Goal: Task Accomplishment & Management: Manage account settings

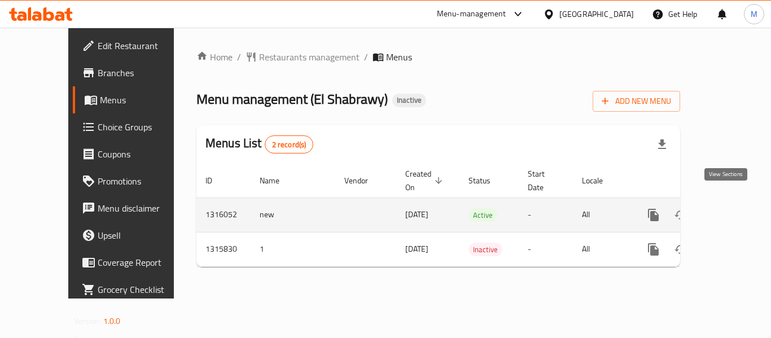
click at [730, 210] on icon "enhanced table" at bounding box center [735, 215] width 10 height 10
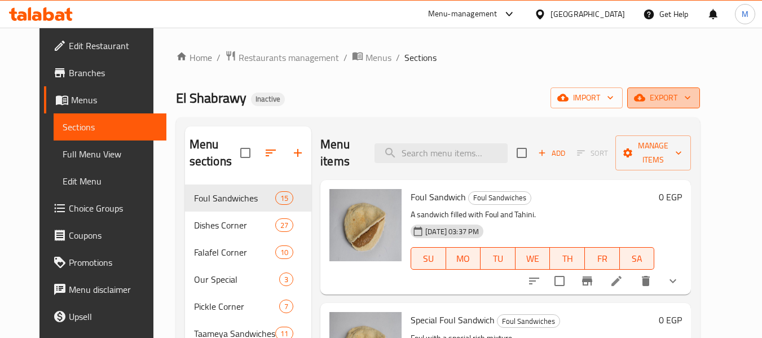
click at [691, 103] on span "export" at bounding box center [663, 98] width 55 height 14
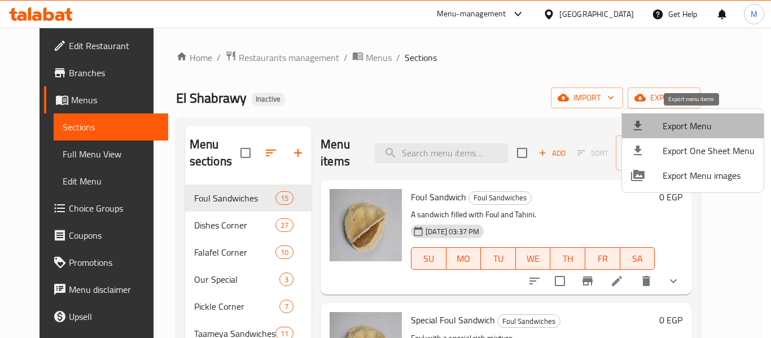
click at [709, 126] on span "Export Menu" at bounding box center [708, 126] width 92 height 14
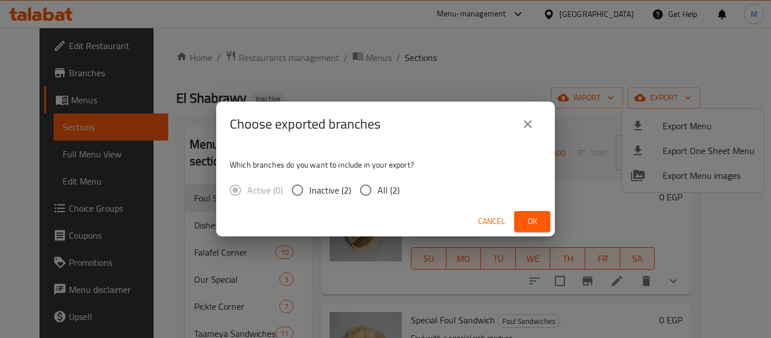
click at [384, 187] on span "All (2)" at bounding box center [388, 190] width 22 height 14
click at [377, 187] on input "All (2)" at bounding box center [366, 190] width 24 height 24
radio input "true"
click at [542, 217] on button "Ok" at bounding box center [532, 221] width 36 height 21
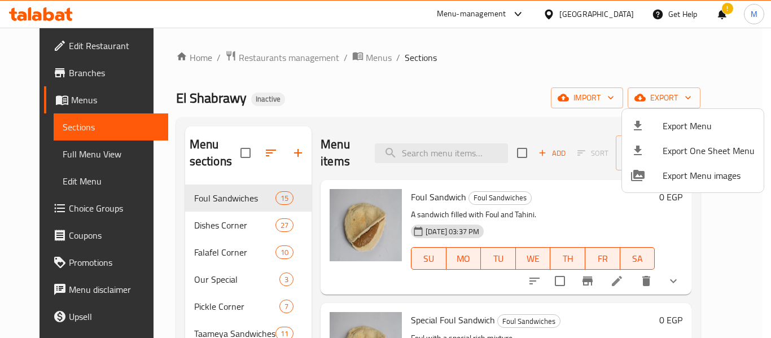
click at [463, 85] on div at bounding box center [385, 169] width 771 height 338
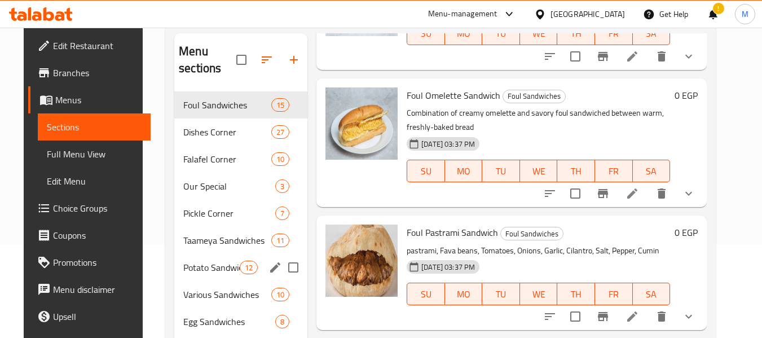
scroll to position [158, 0]
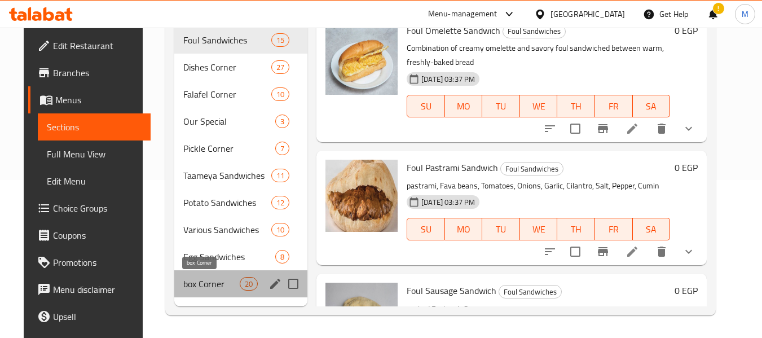
click at [201, 285] on span "box Corner" at bounding box center [211, 284] width 56 height 14
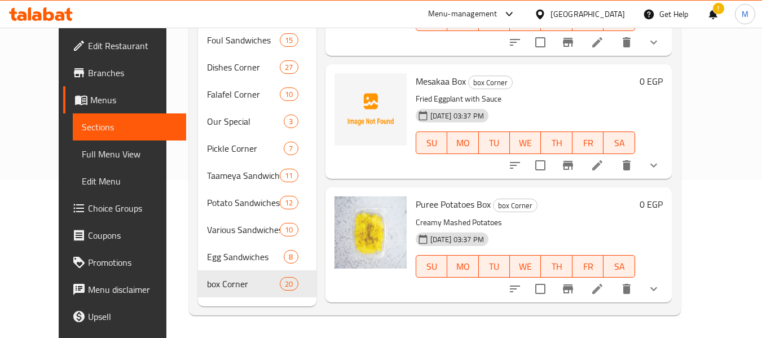
scroll to position [1693, 0]
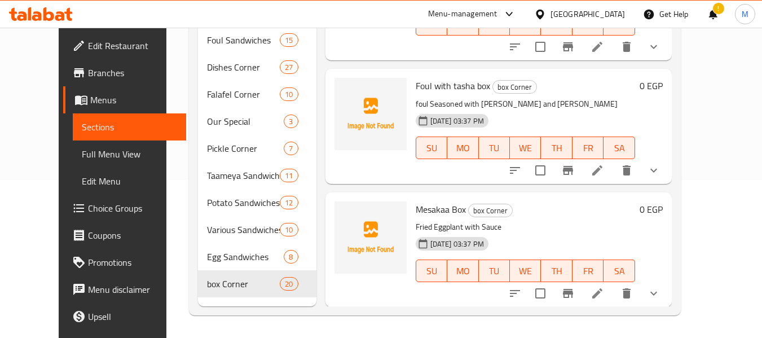
click at [611, 12] on div "[GEOGRAPHIC_DATA]" at bounding box center [588, 14] width 74 height 12
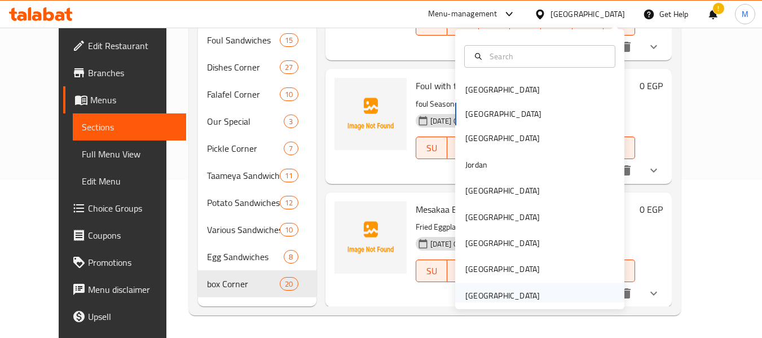
click at [511, 294] on div "[GEOGRAPHIC_DATA]" at bounding box center [502, 295] width 74 height 12
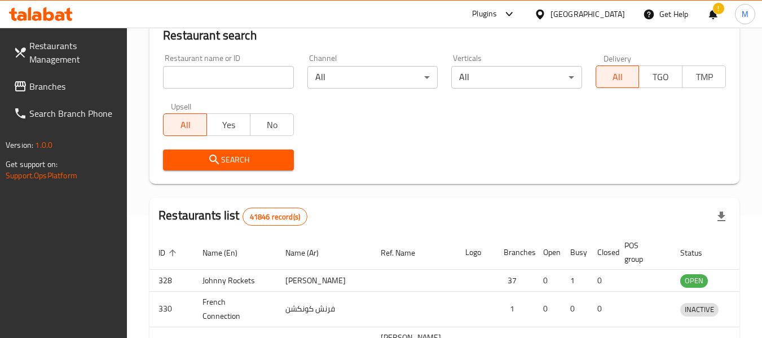
scroll to position [158, 0]
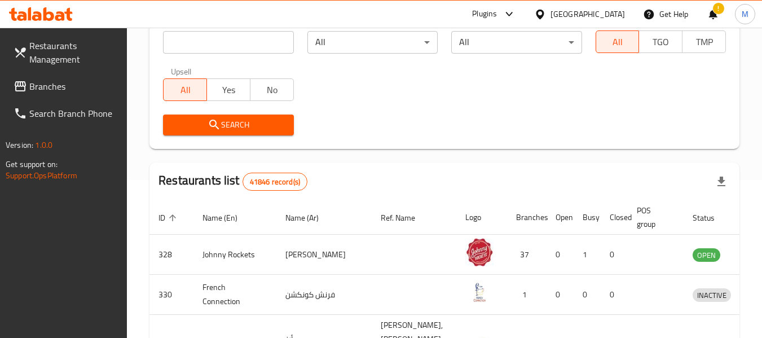
click at [243, 43] on input "search" at bounding box center [228, 42] width 130 height 23
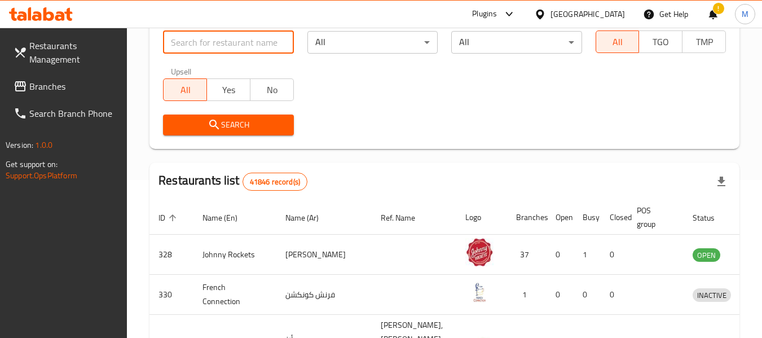
paste input "Vkusnyashka Russian Kitchen"
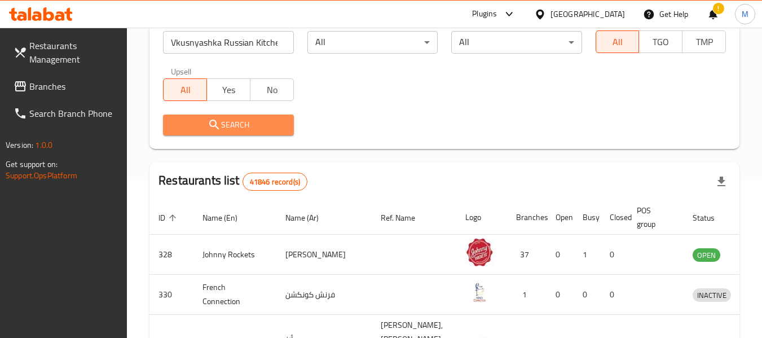
click at [214, 133] on button "Search" at bounding box center [228, 125] width 130 height 21
click at [214, 133] on div at bounding box center [381, 169] width 762 height 338
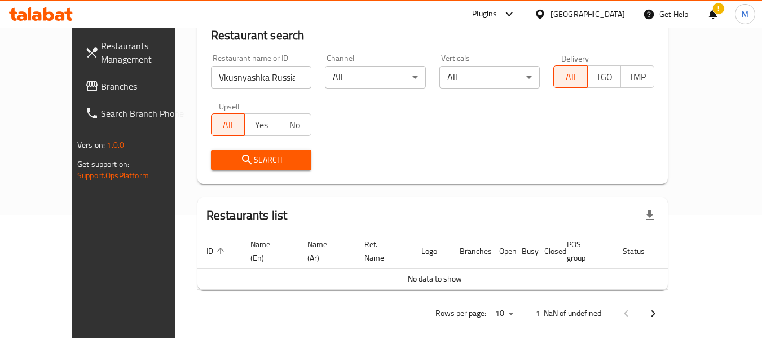
scroll to position [0, 6]
drag, startPoint x: 292, startPoint y: 82, endPoint x: 308, endPoint y: 82, distance: 15.8
click at [308, 82] on div "Restaurant name or ID Vkusnyashka Russian Kitchen Restaurant name or ID Channel…" at bounding box center [432, 112] width 457 height 130
type input "Vkusnyashka Russian K"
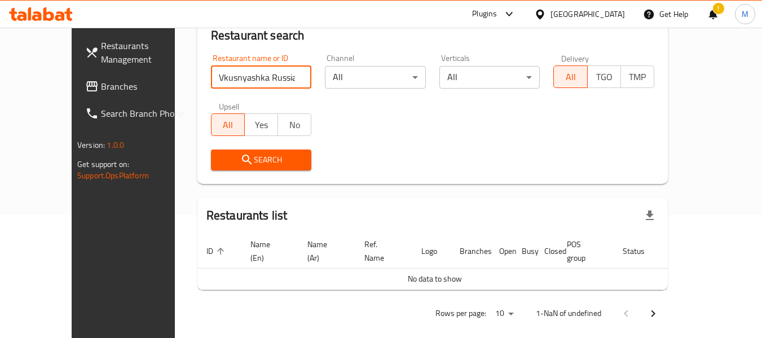
click button "Search" at bounding box center [261, 160] width 101 height 21
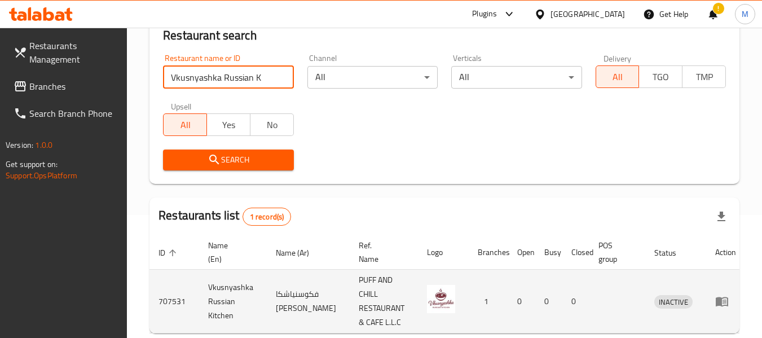
scroll to position [179, 0]
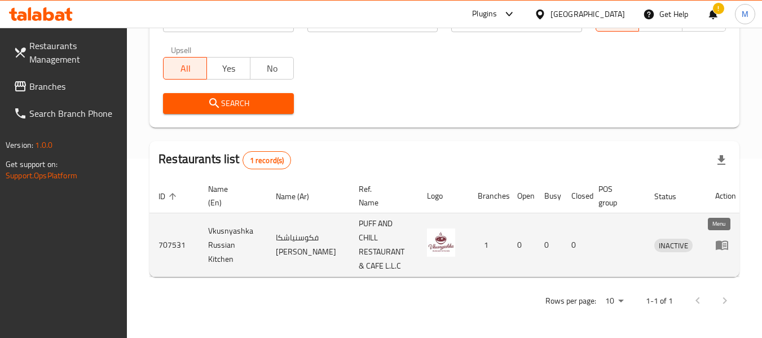
click at [716, 244] on icon "enhanced table" at bounding box center [722, 246] width 12 height 10
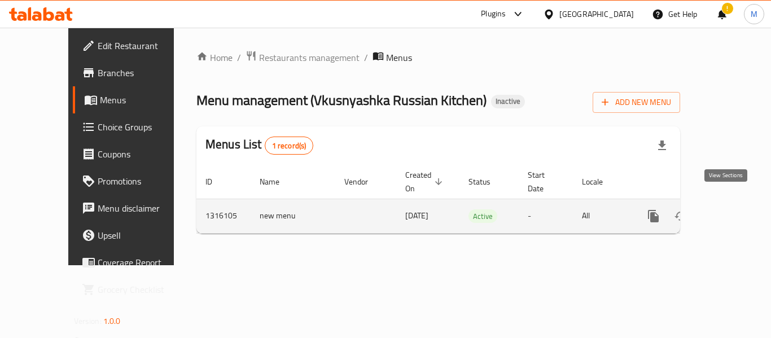
click at [730, 211] on icon "enhanced table" at bounding box center [735, 216] width 10 height 10
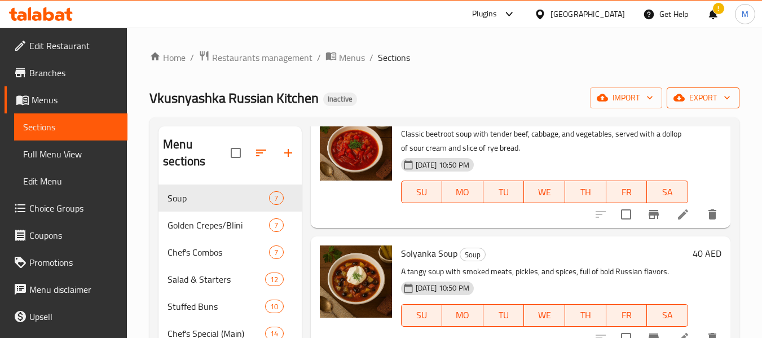
scroll to position [113, 0]
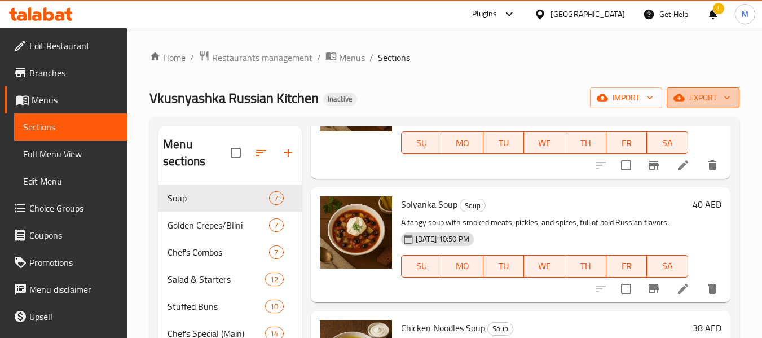
click at [734, 99] on button "export" at bounding box center [703, 97] width 73 height 21
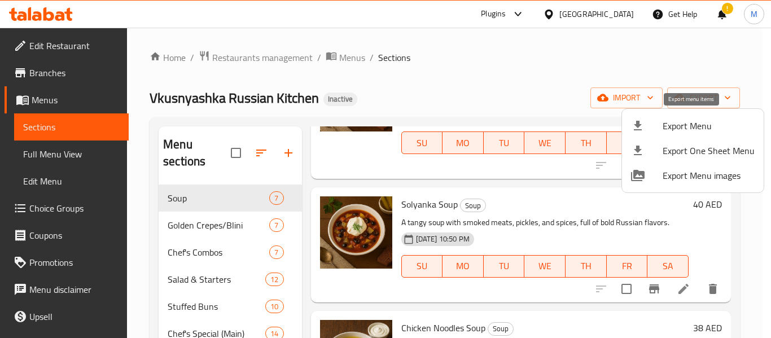
click at [683, 123] on span "Export Menu" at bounding box center [708, 126] width 92 height 14
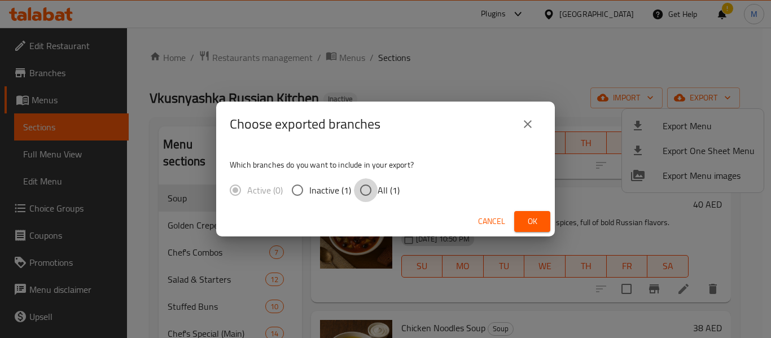
drag, startPoint x: 361, startPoint y: 194, endPoint x: 443, endPoint y: 213, distance: 84.5
click at [363, 192] on input "All (1)" at bounding box center [366, 190] width 24 height 24
radio input "true"
click at [536, 226] on span "Ok" at bounding box center [532, 221] width 18 height 14
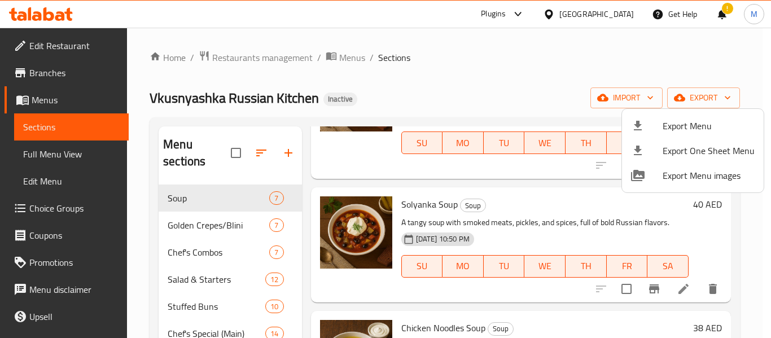
click at [243, 55] on div at bounding box center [385, 169] width 771 height 338
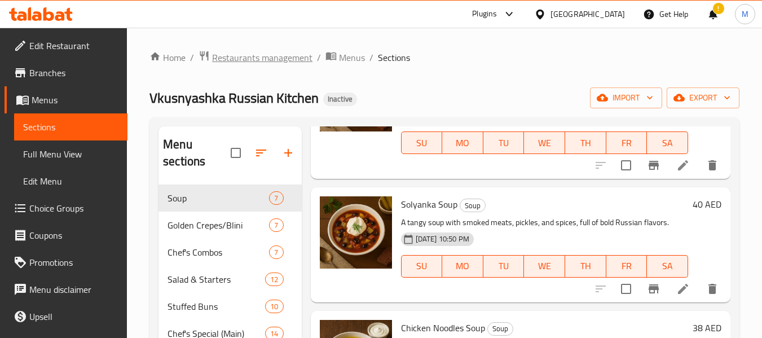
click at [243, 55] on span "Restaurants management" at bounding box center [262, 58] width 100 height 14
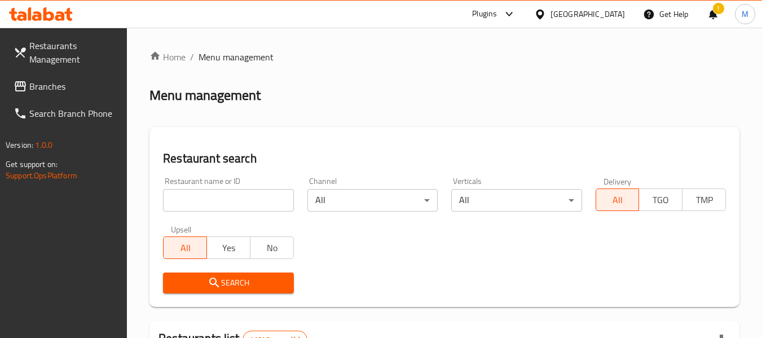
click at [233, 201] on input "search" at bounding box center [228, 200] width 130 height 23
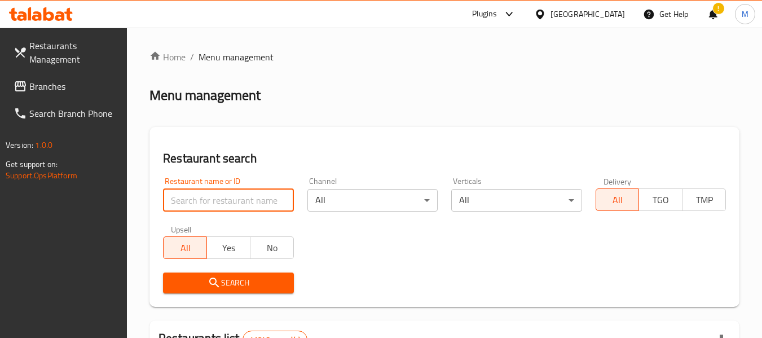
paste input "[PERSON_NAME] and Grills"
click at [249, 206] on input "[PERSON_NAME] and Grills" at bounding box center [228, 200] width 130 height 23
click at [264, 202] on input "[PERSON_NAME] and Grills" at bounding box center [228, 200] width 130 height 23
click at [264, 201] on input "[PERSON_NAME] and Grills" at bounding box center [228, 200] width 130 height 23
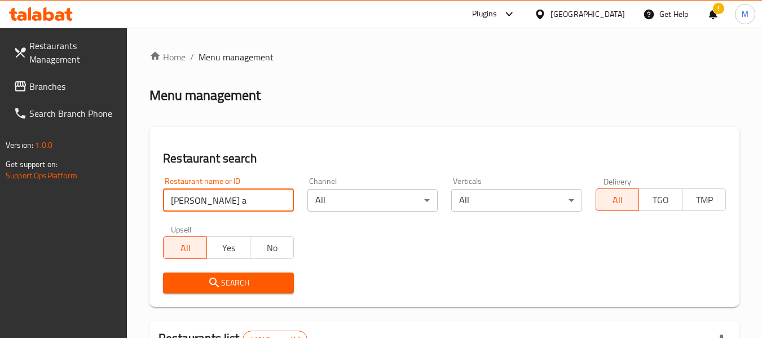
type input "[PERSON_NAME] a"
click button "Search" at bounding box center [228, 283] width 130 height 21
click at [251, 287] on span "Search" at bounding box center [228, 283] width 112 height 14
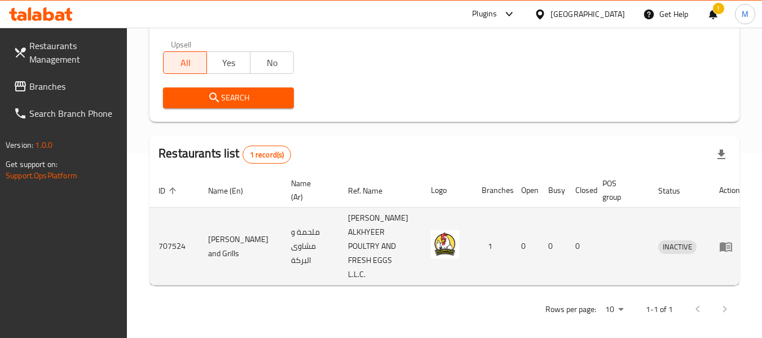
scroll to position [194, 0]
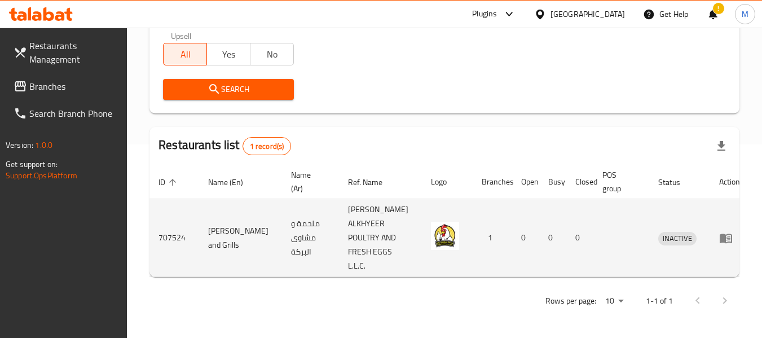
click at [720, 243] on icon "enhanced table" at bounding box center [726, 238] width 14 height 14
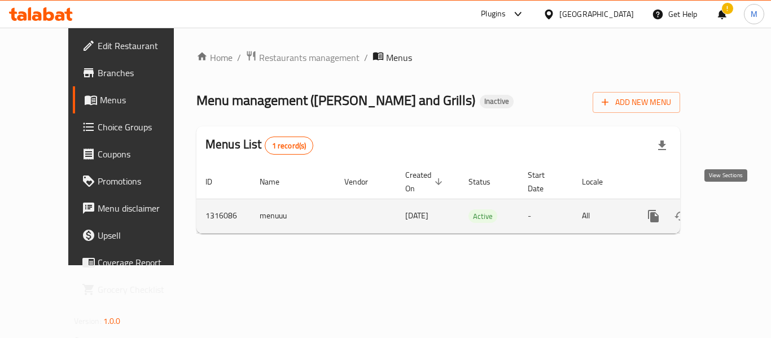
click at [728, 209] on icon "enhanced table" at bounding box center [735, 216] width 14 height 14
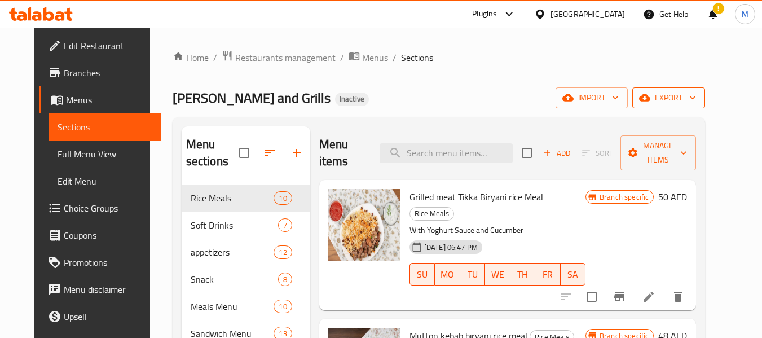
click at [696, 99] on span "export" at bounding box center [669, 98] width 55 height 14
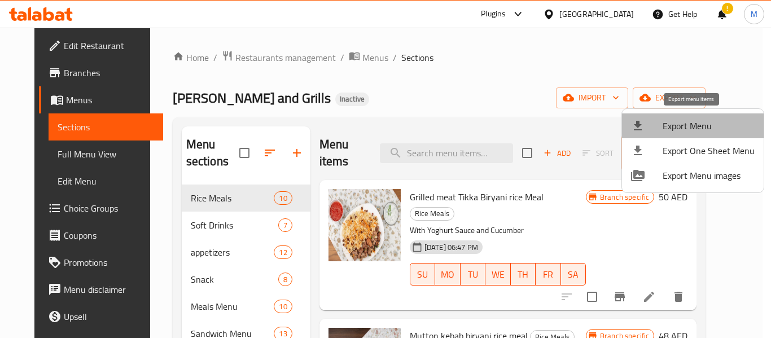
click at [700, 128] on span "Export Menu" at bounding box center [708, 126] width 92 height 14
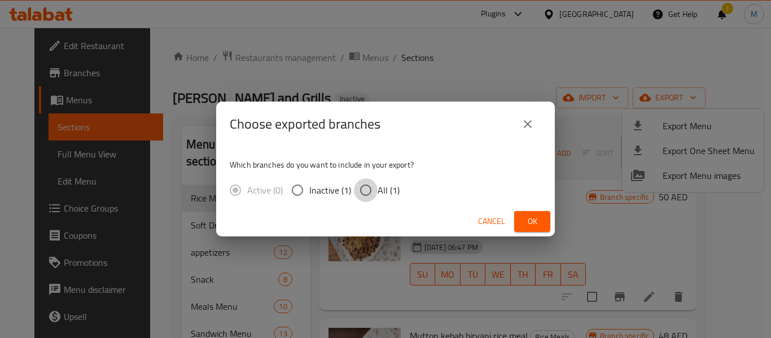
click at [364, 191] on input "All (1)" at bounding box center [366, 190] width 24 height 24
radio input "true"
click at [538, 221] on span "Ok" at bounding box center [532, 221] width 18 height 14
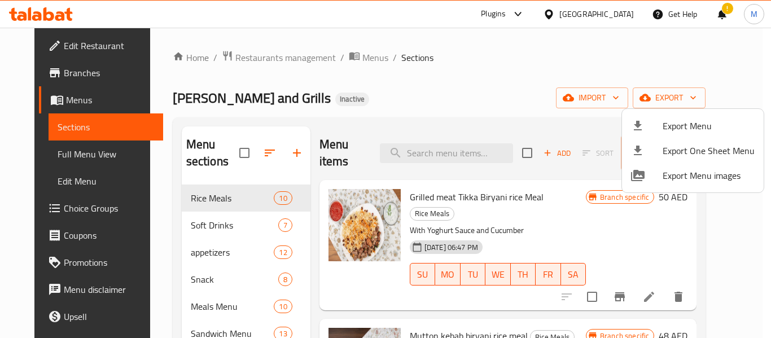
click at [198, 214] on div at bounding box center [385, 169] width 771 height 338
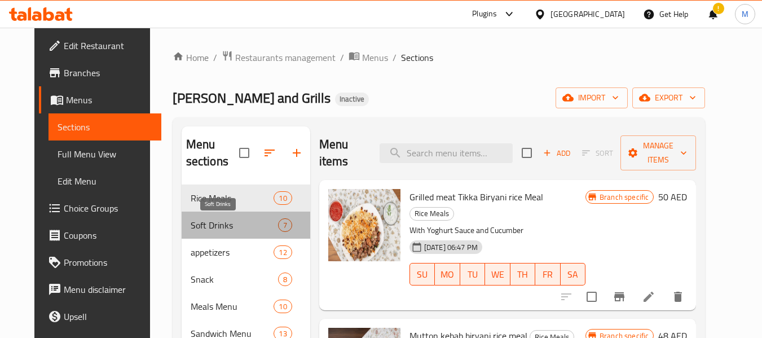
click at [212, 227] on span "Soft Drinks" at bounding box center [234, 225] width 87 height 14
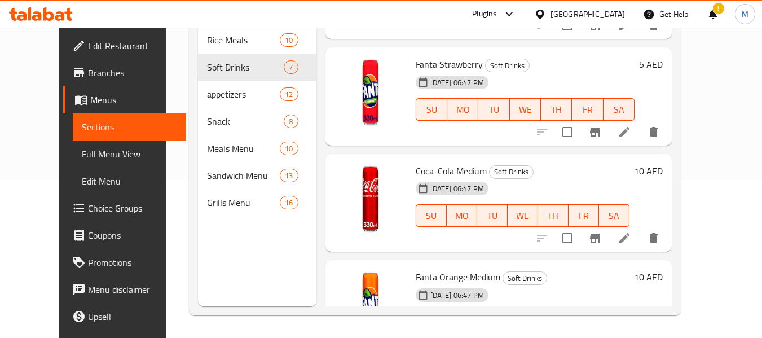
scroll to position [339, 0]
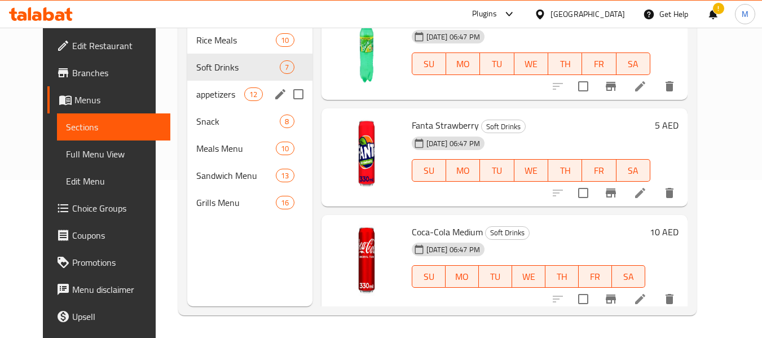
click at [199, 101] on div "appetizers 12" at bounding box center [249, 94] width 125 height 27
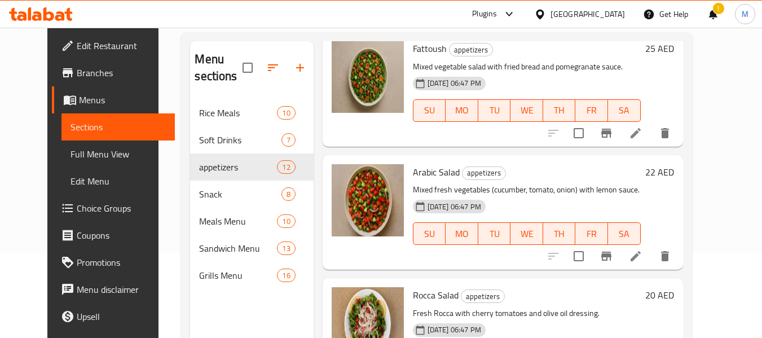
scroll to position [158, 0]
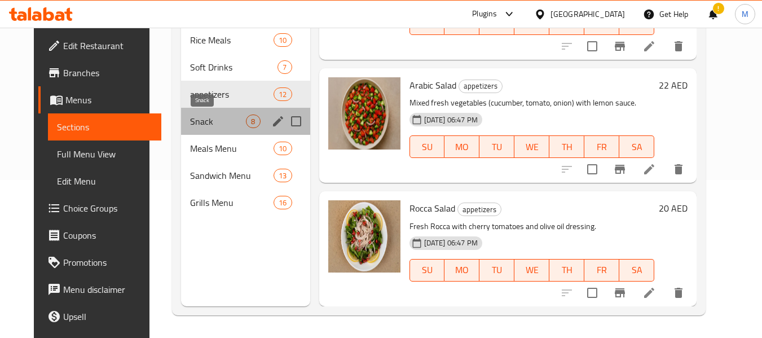
click at [192, 124] on span "Snack" at bounding box center [218, 122] width 56 height 14
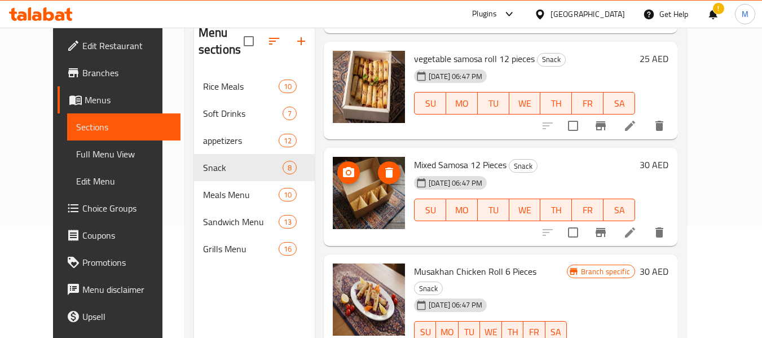
scroll to position [158, 0]
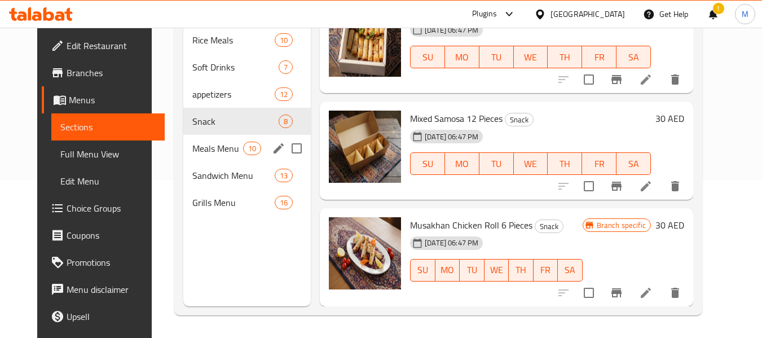
click at [197, 148] on span "Meals Menu" at bounding box center [217, 149] width 51 height 14
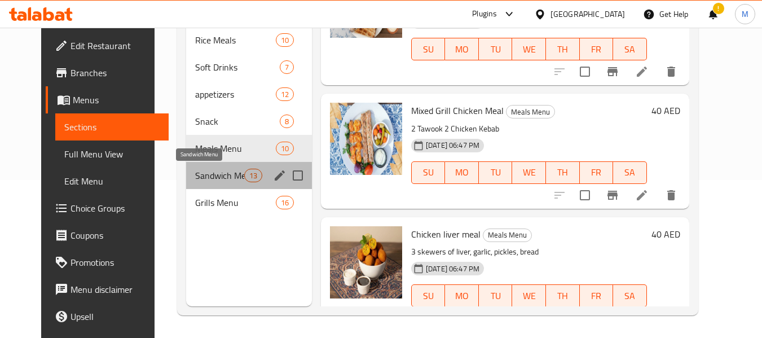
click at [223, 177] on span "Sandwich Menu" at bounding box center [219, 176] width 49 height 14
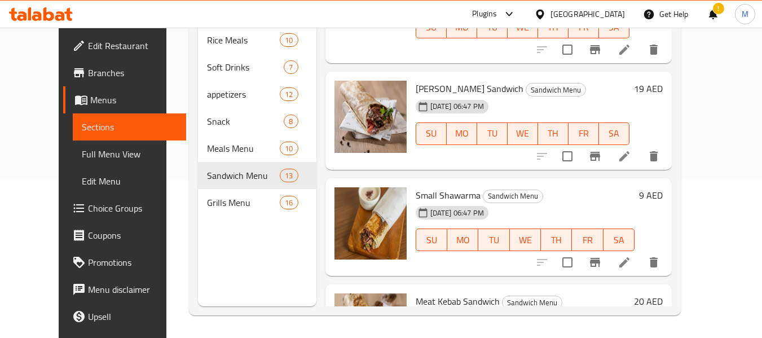
scroll to position [333, 0]
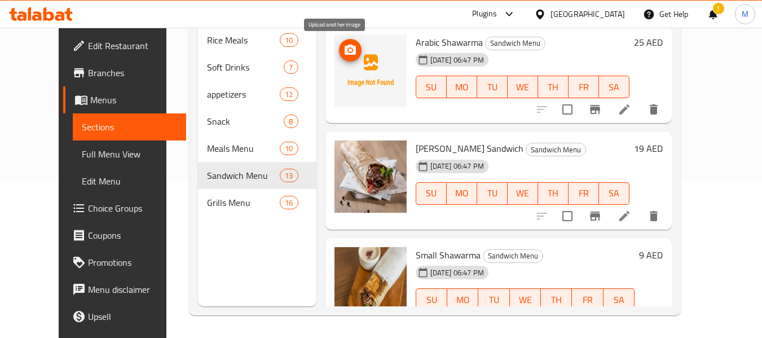
click at [345, 54] on icon "upload picture" at bounding box center [350, 50] width 11 height 10
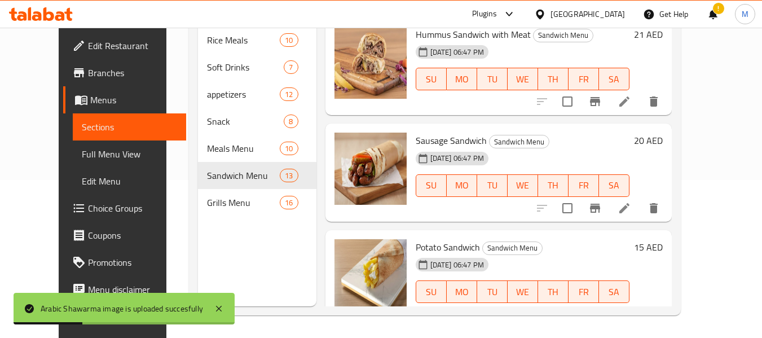
scroll to position [1124, 0]
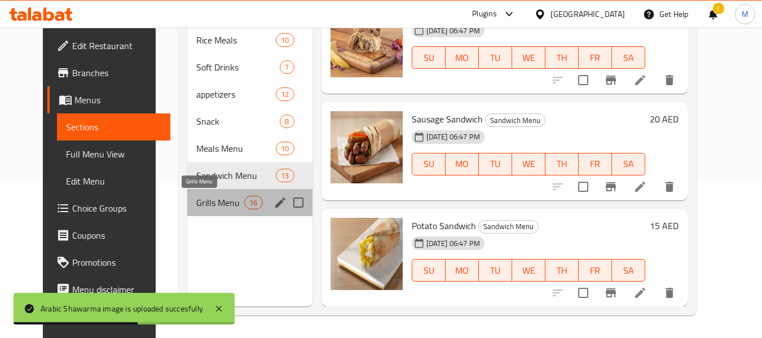
click at [196, 203] on span "Grills Menu" at bounding box center [220, 203] width 48 height 14
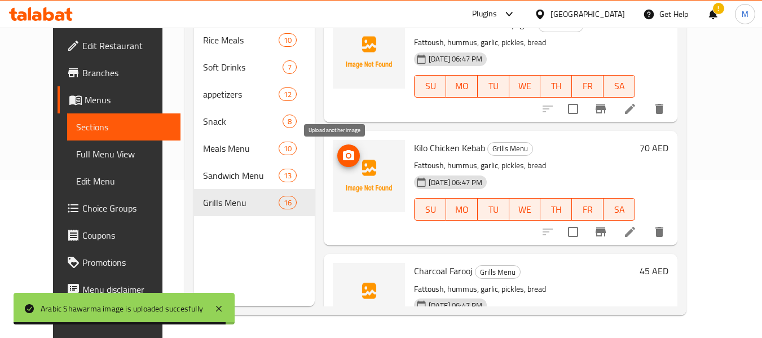
click at [337, 153] on span "upload picture" at bounding box center [348, 156] width 23 height 14
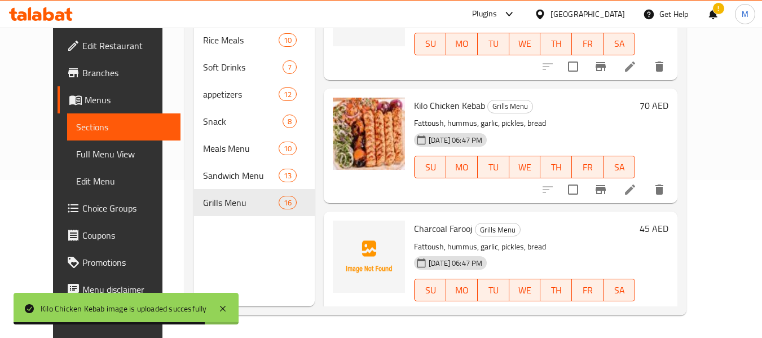
scroll to position [1002, 0]
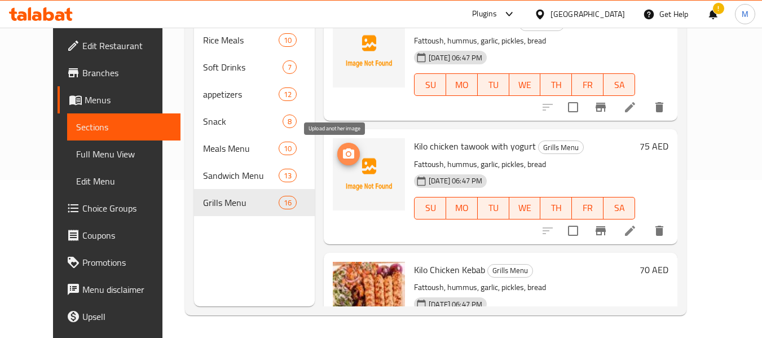
click at [343, 157] on icon "upload picture" at bounding box center [348, 153] width 11 height 10
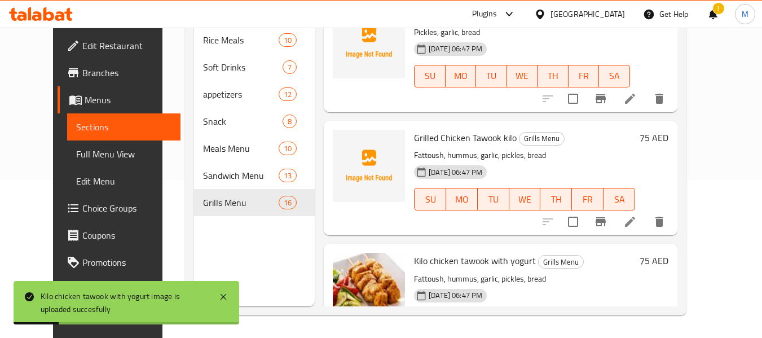
scroll to position [889, 0]
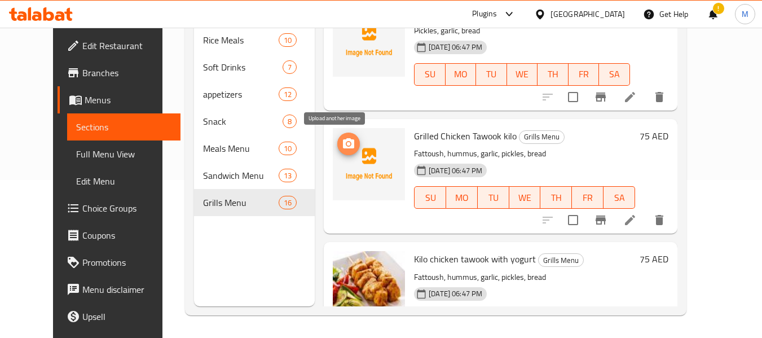
click at [343, 142] on icon "upload picture" at bounding box center [348, 143] width 11 height 10
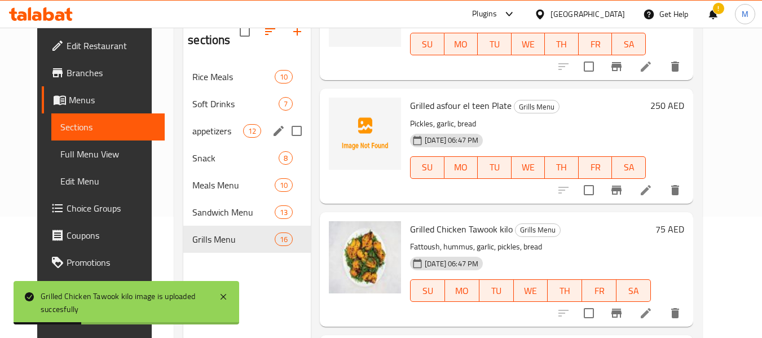
scroll to position [102, 0]
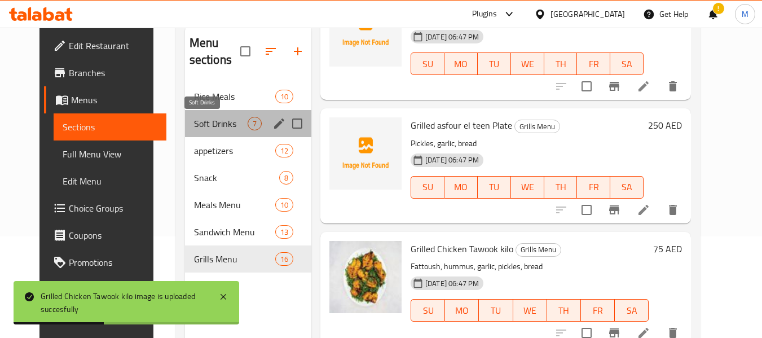
click at [198, 125] on span "Soft Drinks" at bounding box center [221, 124] width 54 height 14
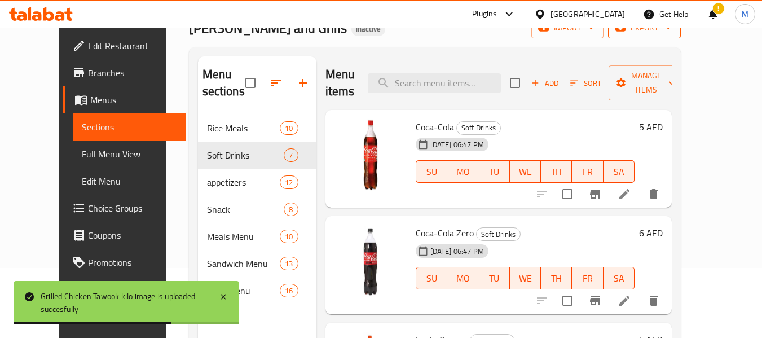
scroll to position [45, 0]
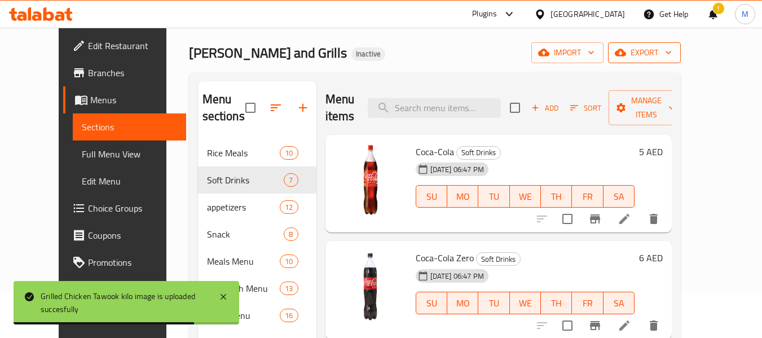
click at [672, 59] on span "export" at bounding box center [644, 53] width 55 height 14
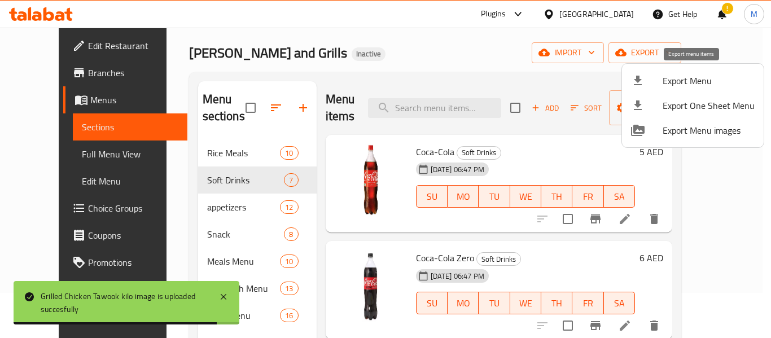
click at [665, 86] on span "Export Menu" at bounding box center [708, 81] width 92 height 14
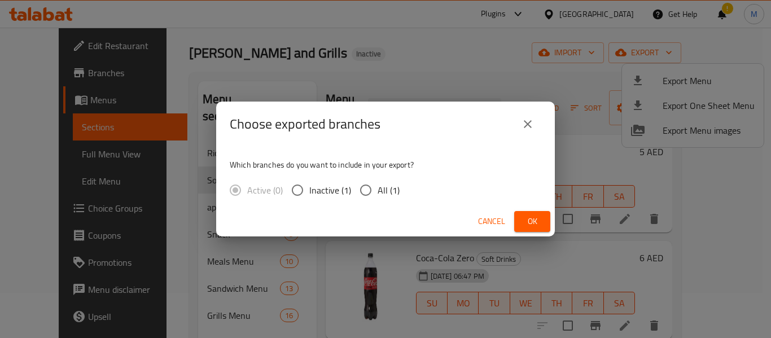
click at [383, 191] on span "All (1)" at bounding box center [388, 190] width 22 height 14
click at [377, 191] on input "All (1)" at bounding box center [366, 190] width 24 height 24
radio input "true"
click at [543, 221] on button "Ok" at bounding box center [532, 221] width 36 height 21
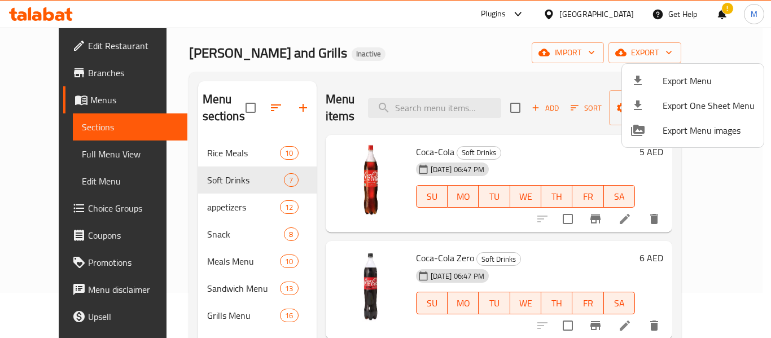
click at [63, 51] on div at bounding box center [385, 169] width 771 height 338
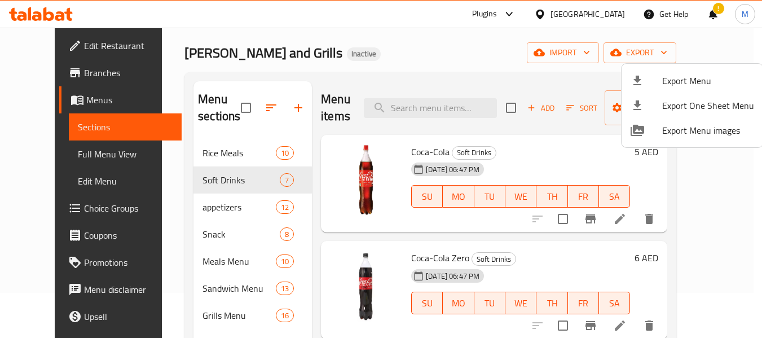
click at [84, 51] on span "Edit Restaurant" at bounding box center [128, 46] width 89 height 14
